Goal: Communication & Community: Answer question/provide support

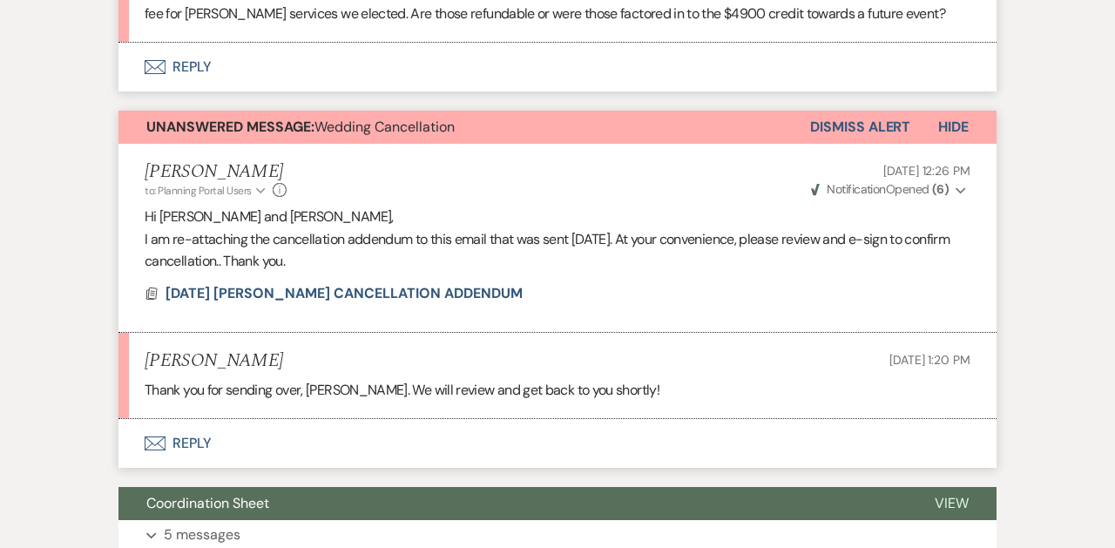
scroll to position [1284, 0]
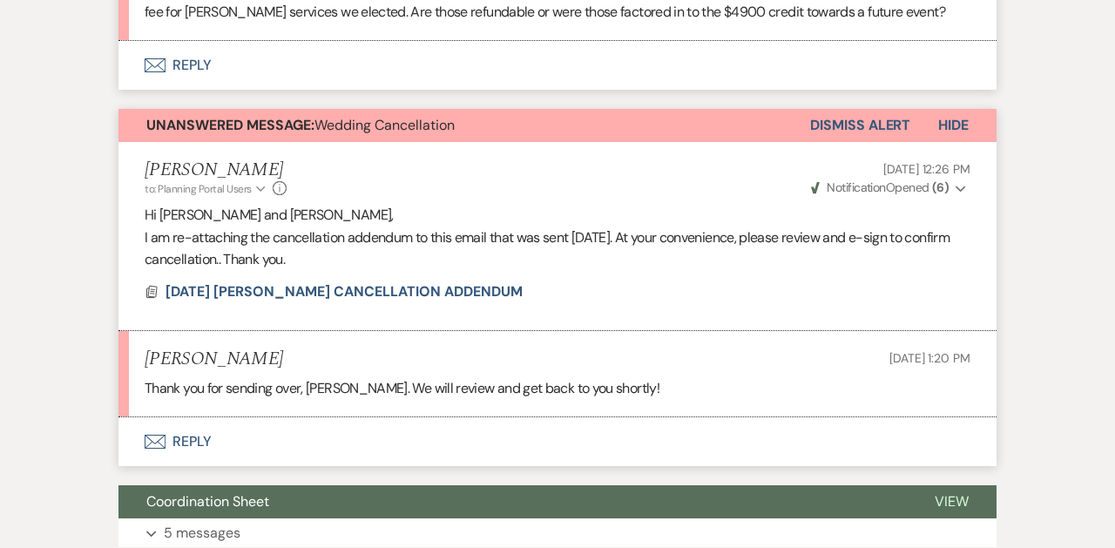
click at [181, 446] on button "Envelope Reply" at bounding box center [557, 441] width 878 height 49
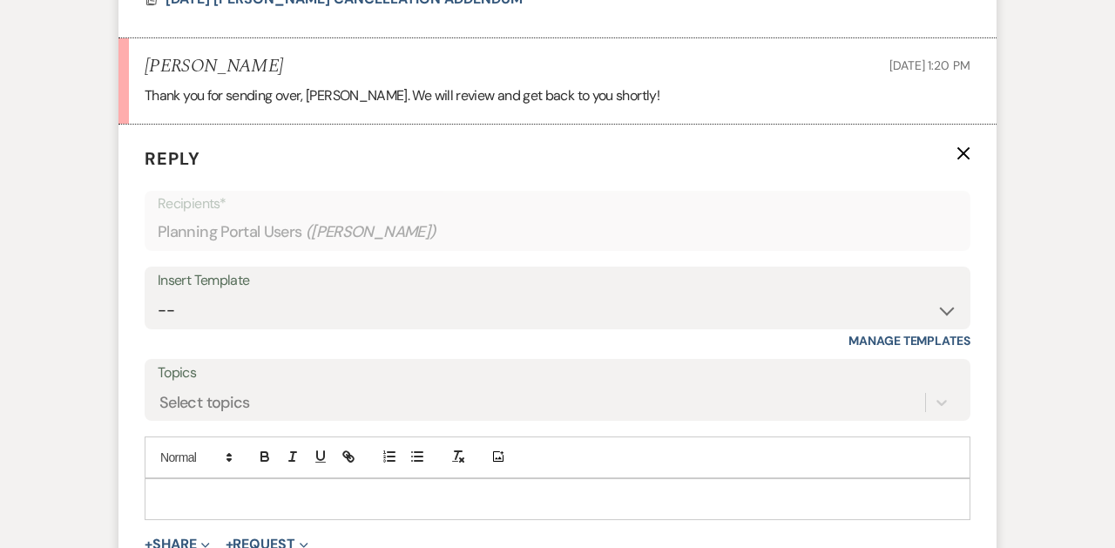
scroll to position [1586, 0]
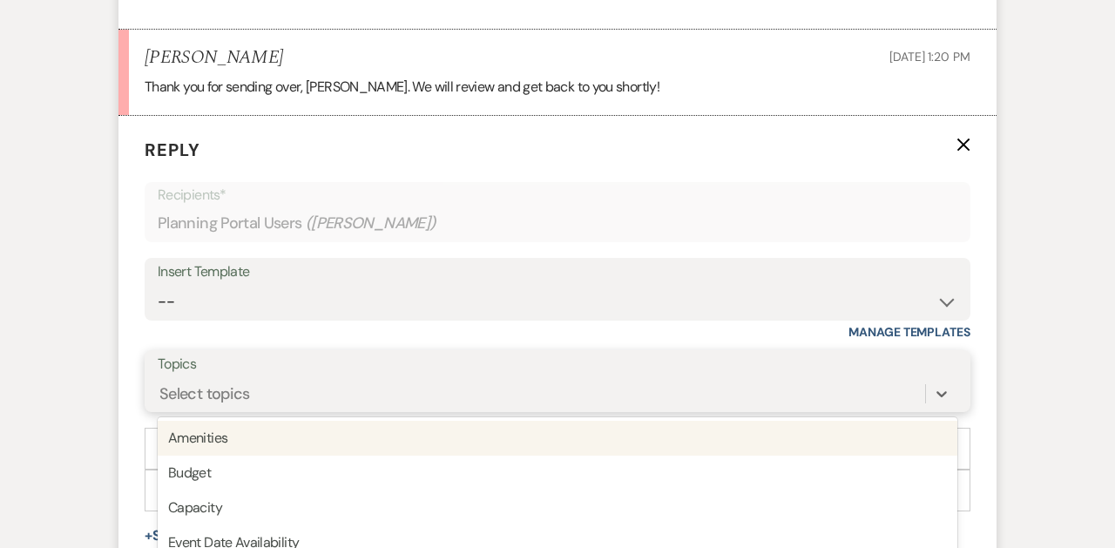
click at [246, 388] on div "option Amenities focused, 1 of 20. 20 results available. Use Up and Down to cho…" at bounding box center [557, 393] width 799 height 33
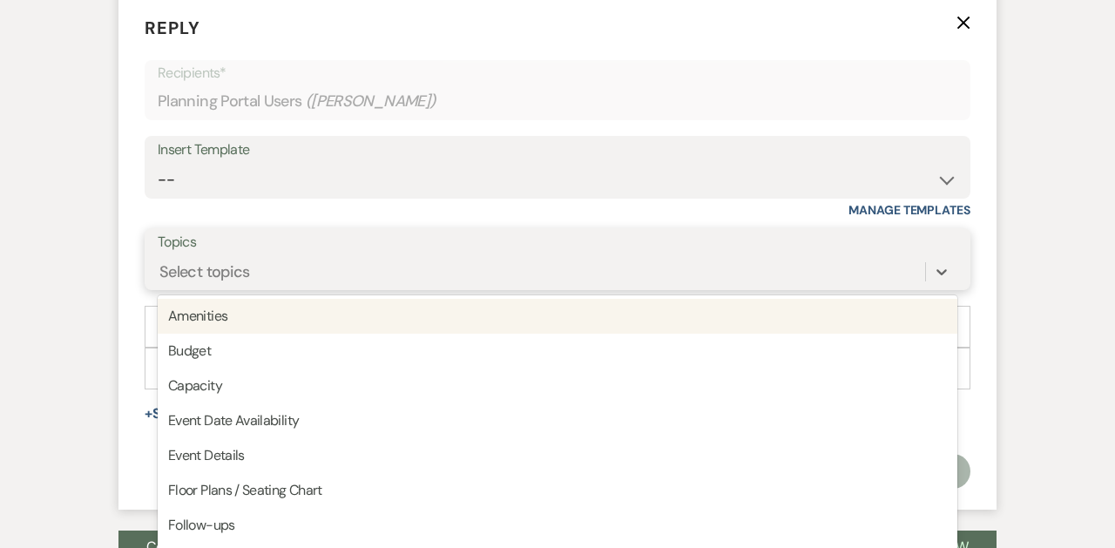
scroll to position [1725, 0]
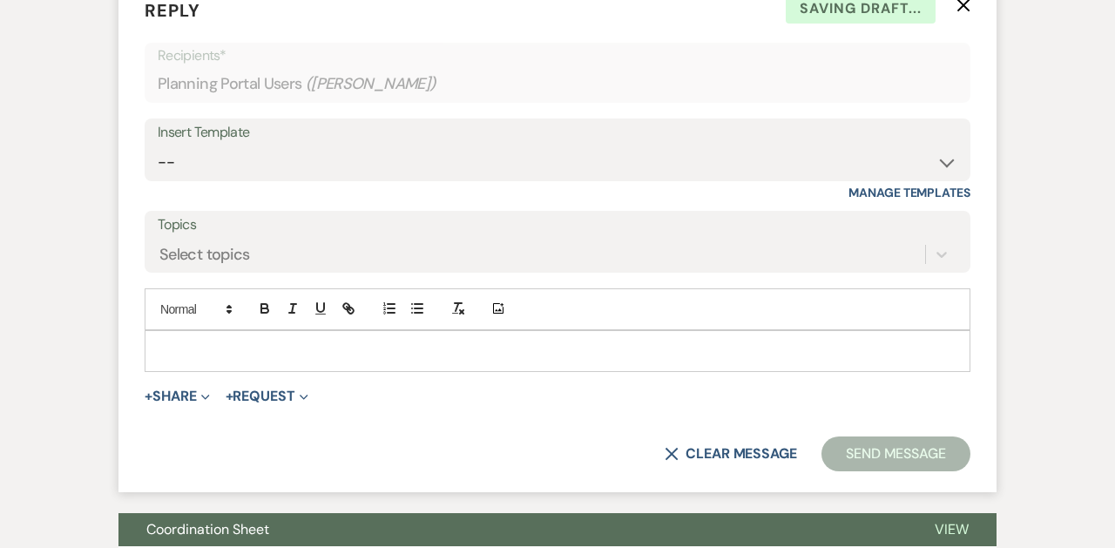
click at [57, 241] on div "Messages Tasks Payments Vendors Rental Overview Timeline Docs & Files Contacts …" at bounding box center [557, 176] width 1115 height 3125
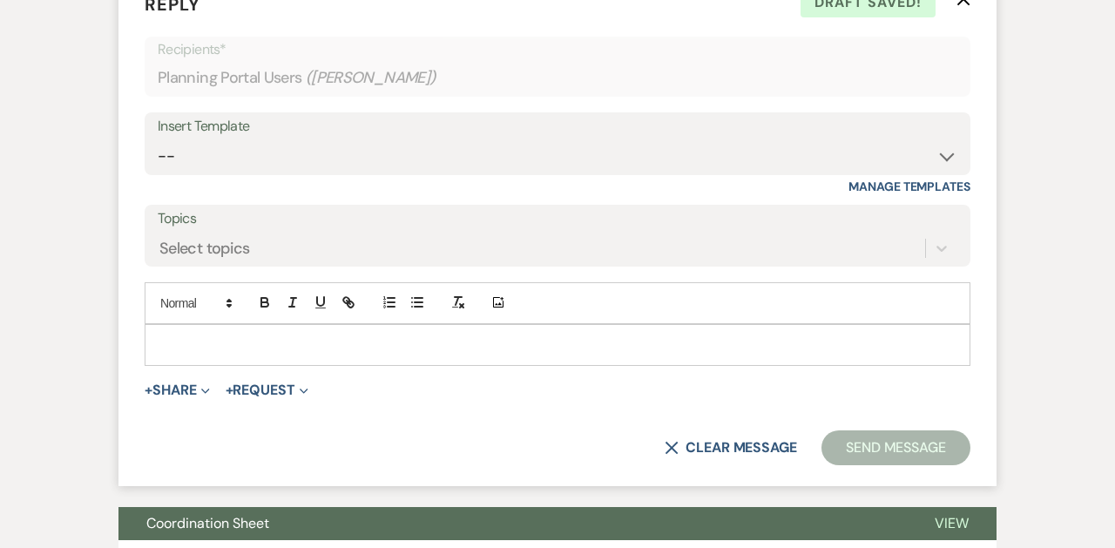
click at [201, 331] on div at bounding box center [557, 345] width 824 height 40
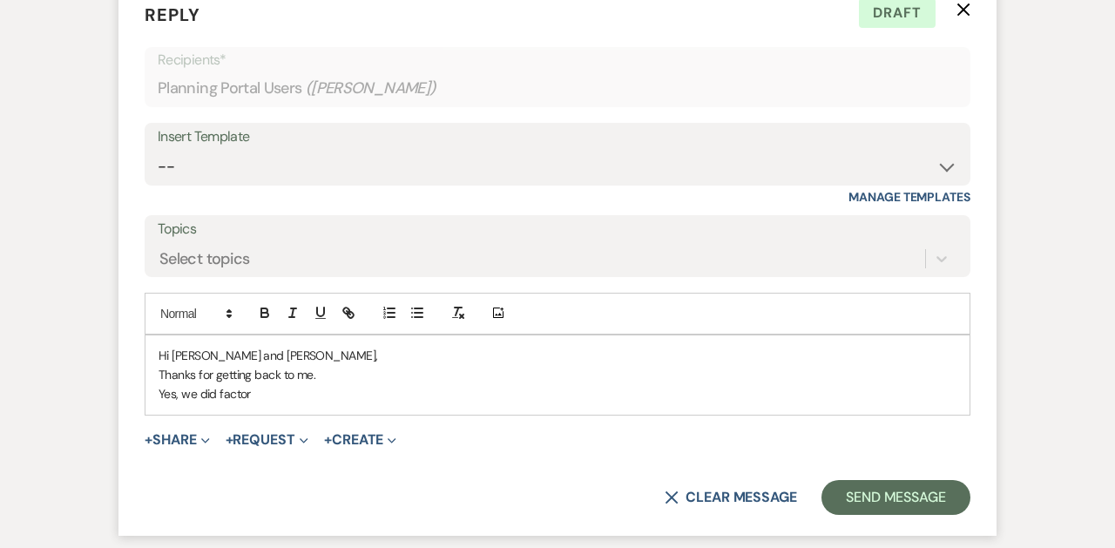
scroll to position [1716, 0]
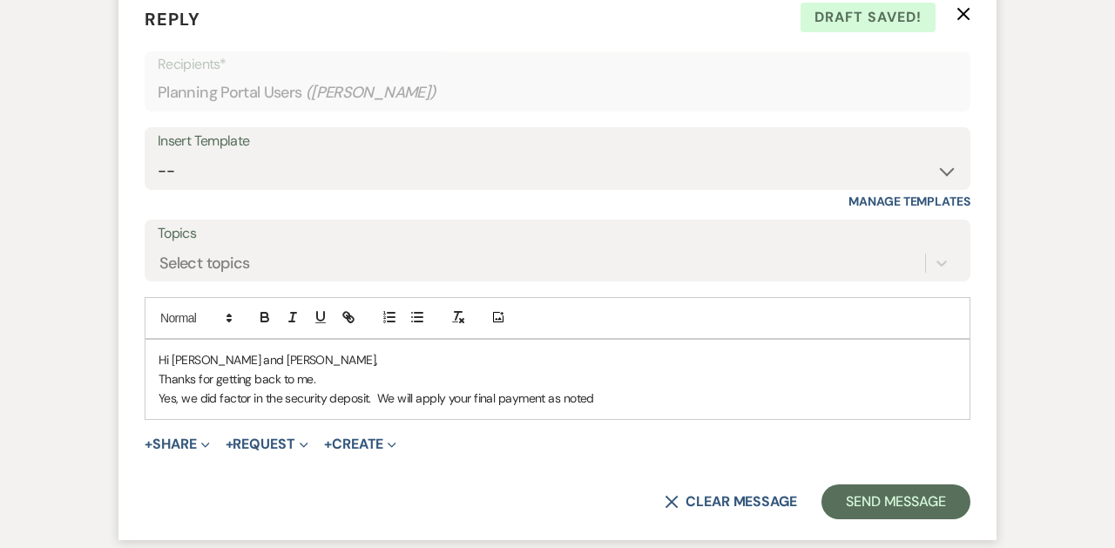
click at [367, 399] on p "Yes, we did factor in the security deposit. We will apply your final payment as…" at bounding box center [557, 397] width 798 height 19
click at [671, 404] on p "Yes, we did factor in the security deposit/offociant. We will apply your final …" at bounding box center [557, 397] width 798 height 19
click at [731, 397] on p "Yes, we did factor in the security deposit/officiant. We will apply your final …" at bounding box center [557, 397] width 798 height 19
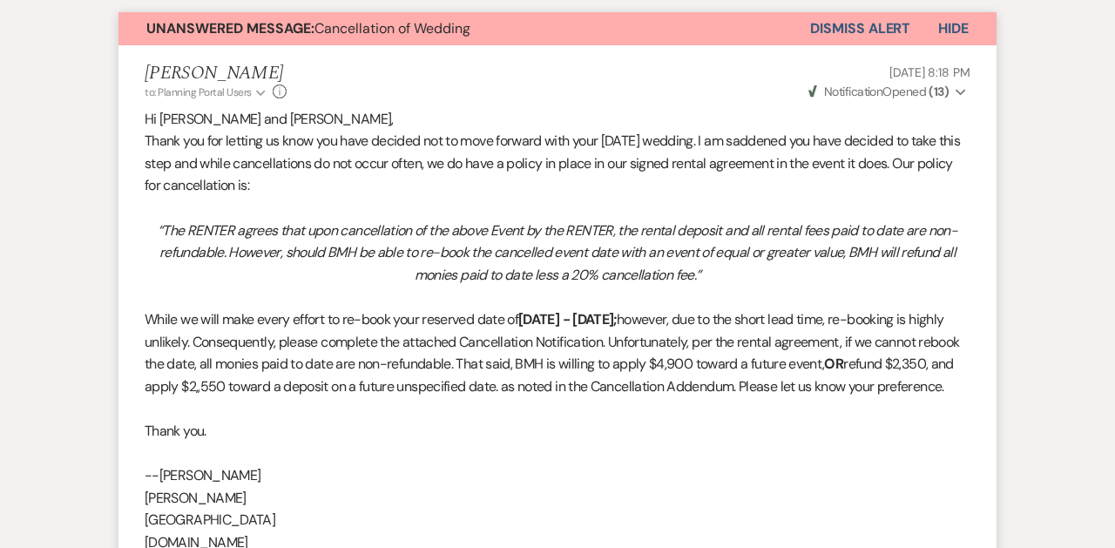
scroll to position [533, 0]
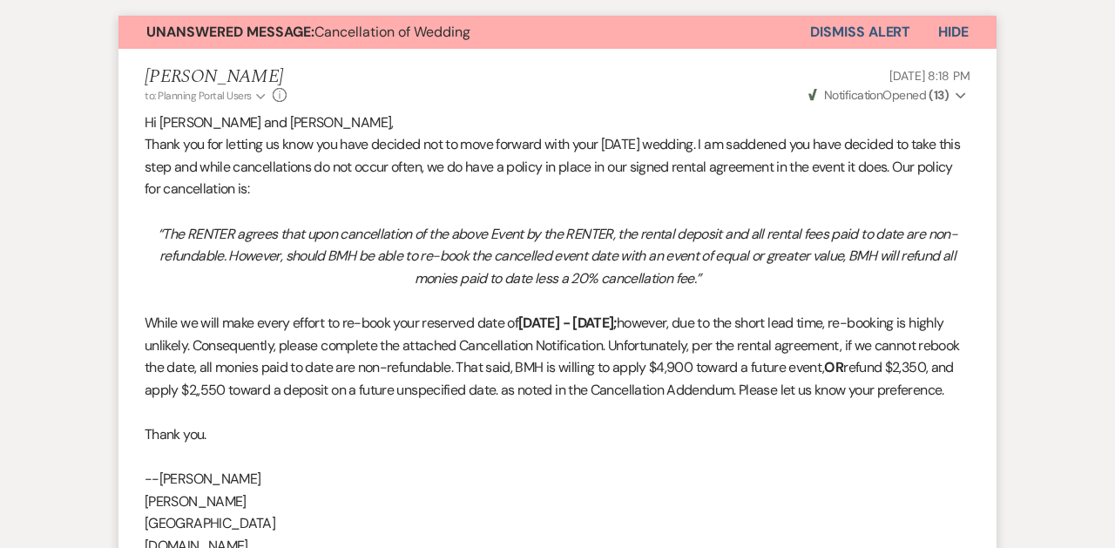
drag, startPoint x: 689, startPoint y: 358, endPoint x: 718, endPoint y: 408, distance: 57.8
click at [718, 401] on p "While we will make every effort to re-book your reserved date of [DATE] - [DATE…" at bounding box center [558, 356] width 826 height 89
copy p "to apply $4,900 toward a future event, OR refund $2,350, and apply $2,,550 towa…"
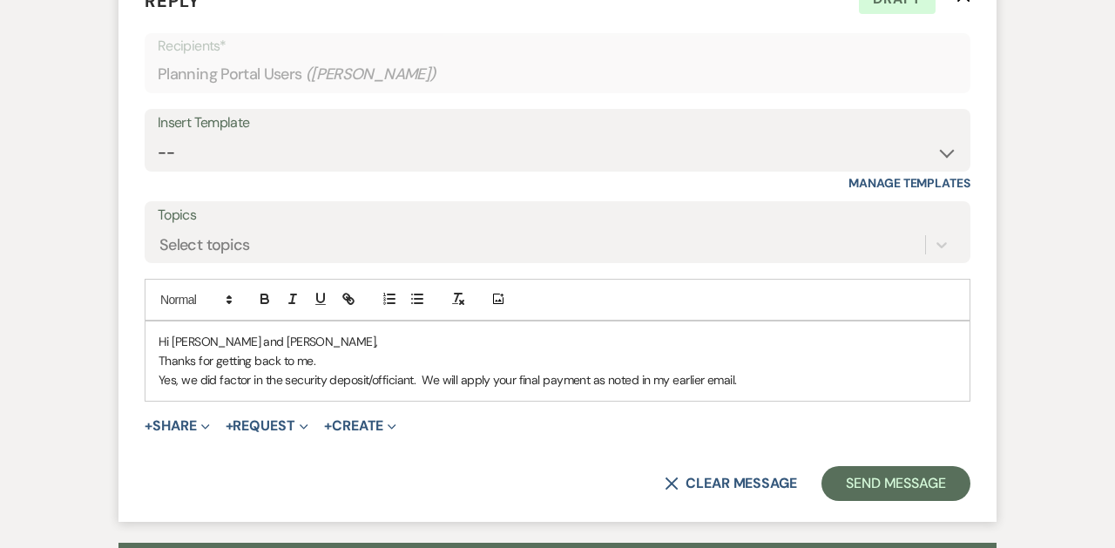
scroll to position [1729, 0]
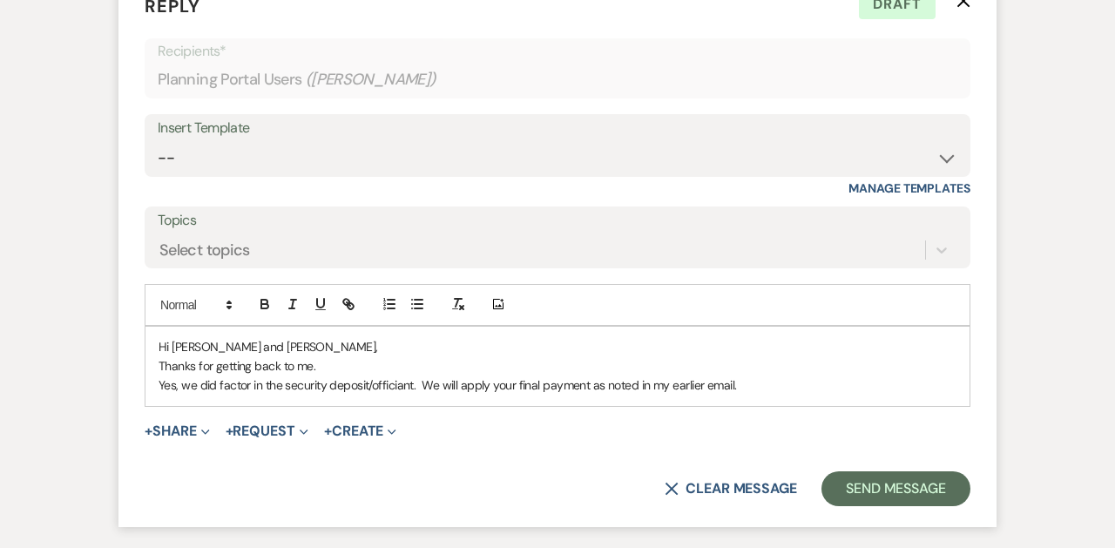
click at [745, 385] on p "Yes, we did factor in the security deposit/officiant. We will apply your final …" at bounding box center [557, 384] width 798 height 19
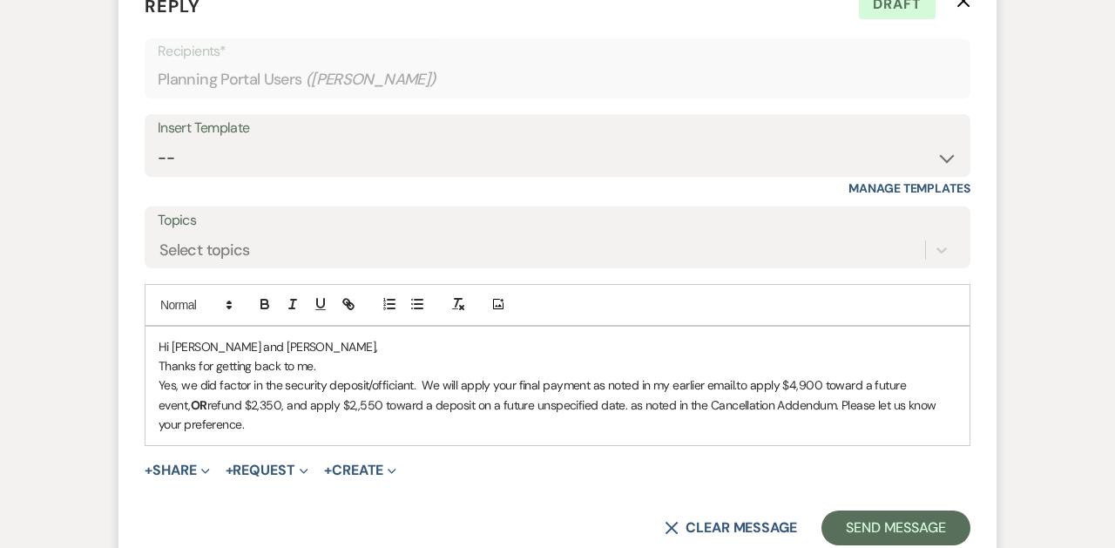
click at [592, 385] on p "Yes, we did factor in the security deposit/officiant. We will apply your final …" at bounding box center [557, 404] width 798 height 58
click at [803, 386] on span "to apply $4,900 toward a future event," at bounding box center [544, 394] width 772 height 35
click at [194, 401] on strong "OR" at bounding box center [199, 405] width 17 height 16
click at [205, 404] on strong "OR" at bounding box center [199, 405] width 17 height 16
click at [231, 431] on p "Yes, we did factor in the security deposit/officiant. We will apply your final …" at bounding box center [557, 404] width 798 height 58
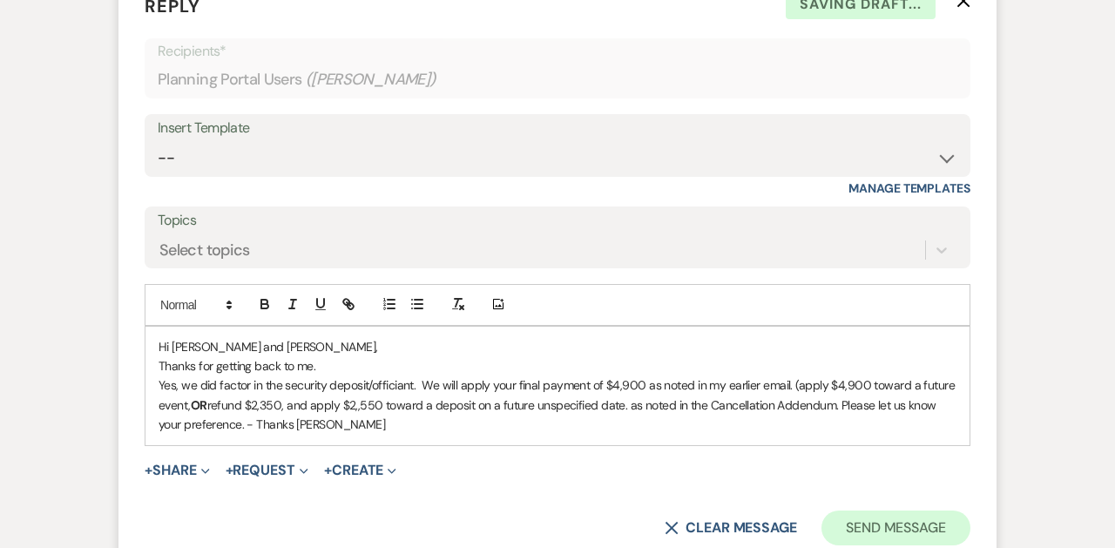
click at [885, 520] on button "Send Message" at bounding box center [895, 527] width 149 height 35
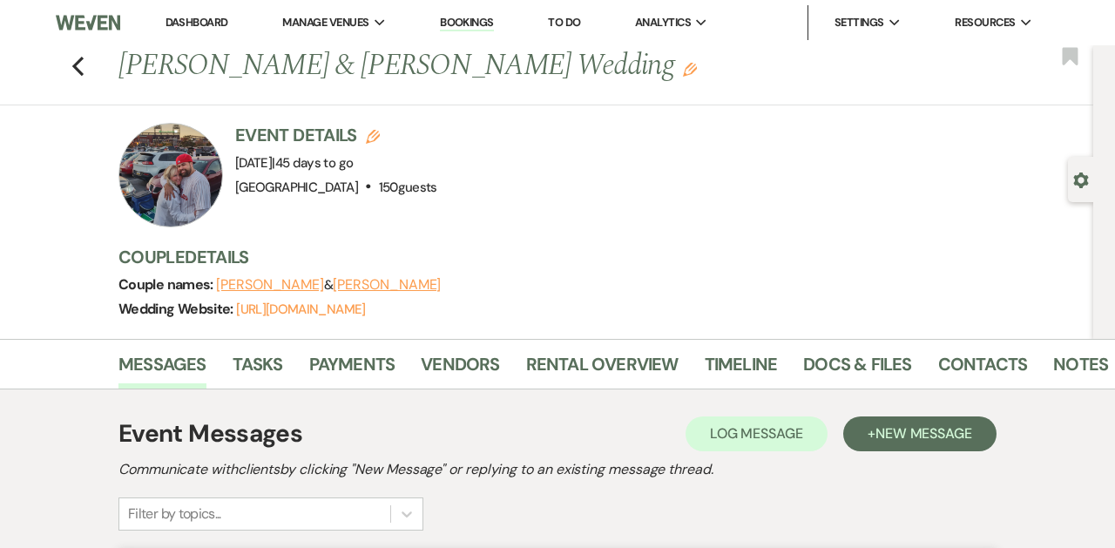
scroll to position [0, 0]
